Goal: Find specific page/section: Find specific page/section

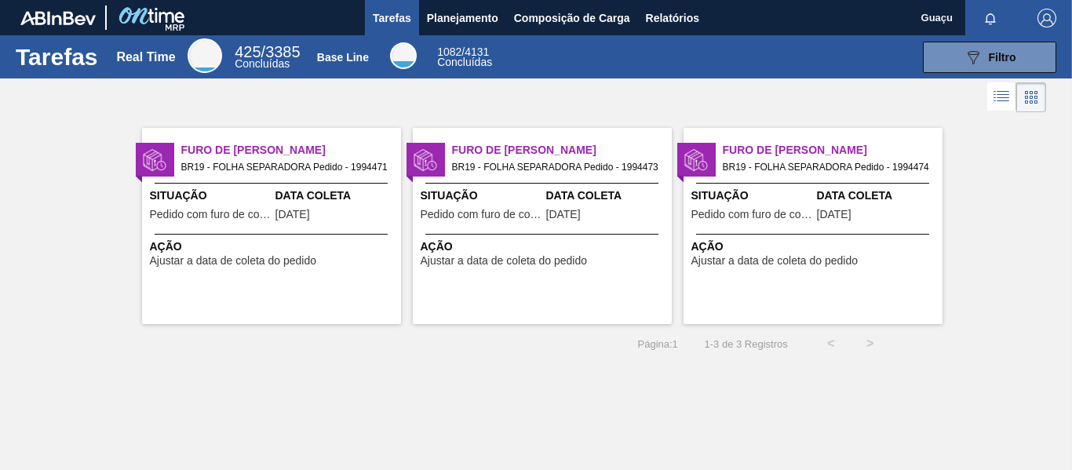
click at [489, 400] on div "Tarefas Real Time 425 / 3385 Concluídas Base Line 1082 / 4131 Concluídas 089F7B…" at bounding box center [536, 217] width 1072 height 365
click at [460, 18] on span "Planejamento" at bounding box center [462, 18] width 71 height 19
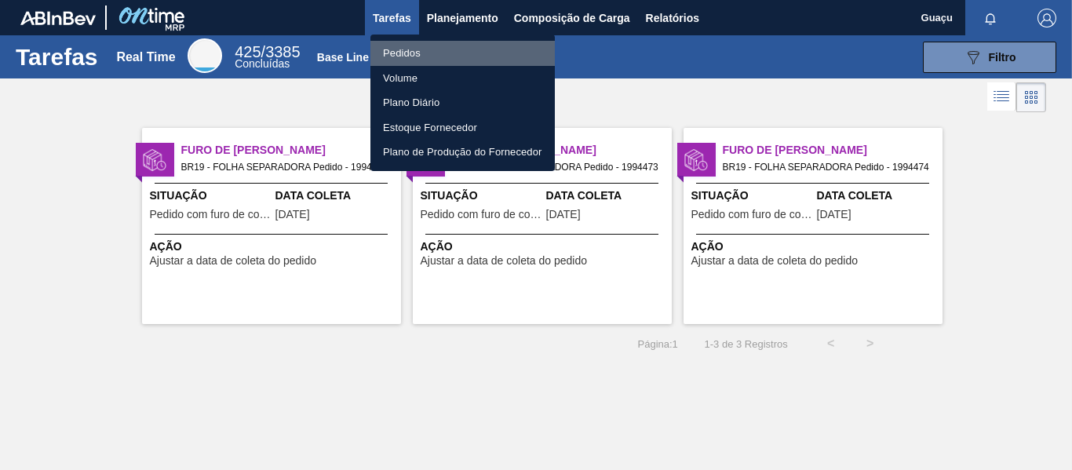
click at [429, 60] on li "Pedidos" at bounding box center [463, 53] width 185 height 25
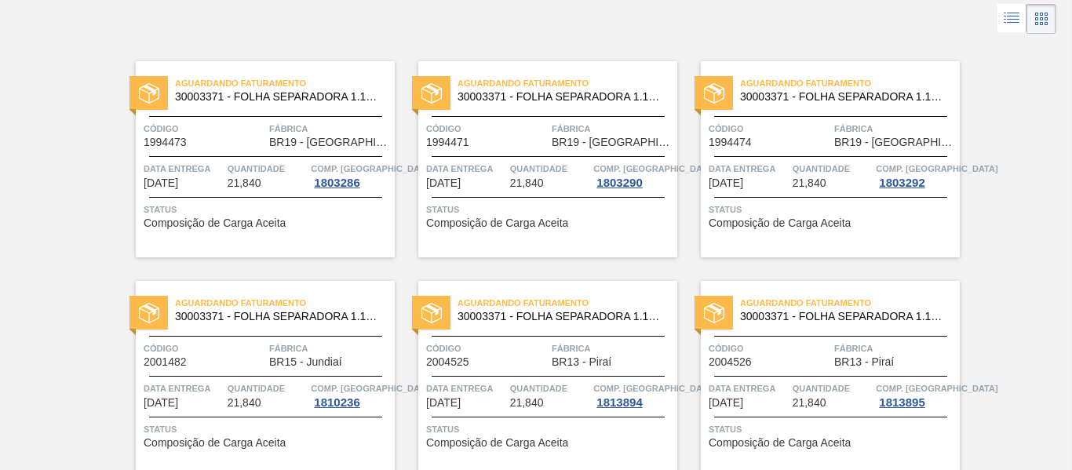
scroll to position [144, 0]
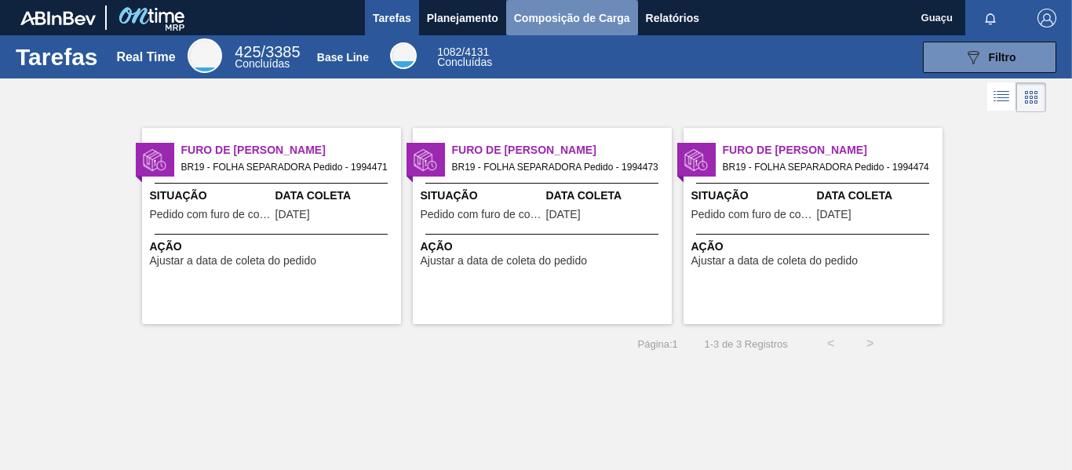
click at [575, 16] on span "Composição de Carga" at bounding box center [572, 18] width 116 height 19
